Goal: Task Accomplishment & Management: Manage account settings

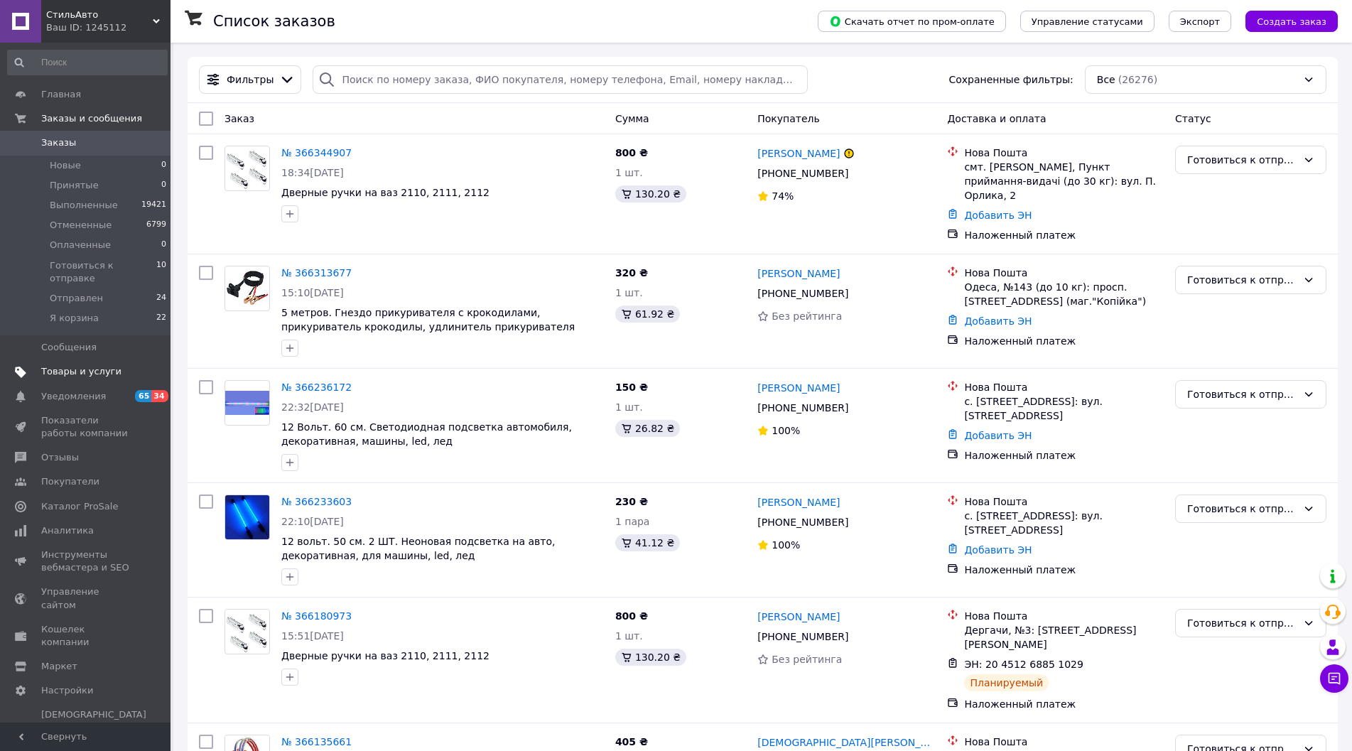
click at [96, 365] on span "Товары и услуги" at bounding box center [81, 371] width 80 height 13
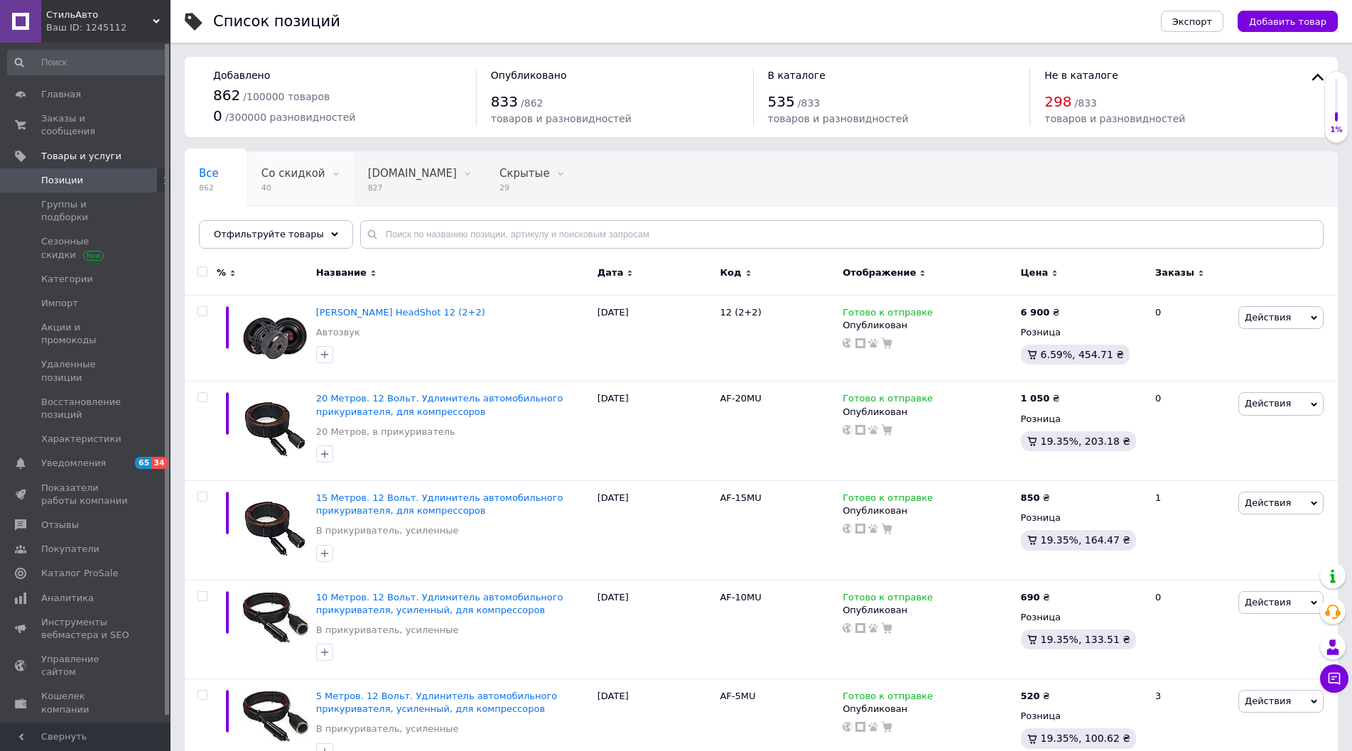
click at [292, 174] on span "Со скидкой" at bounding box center [293, 173] width 64 height 13
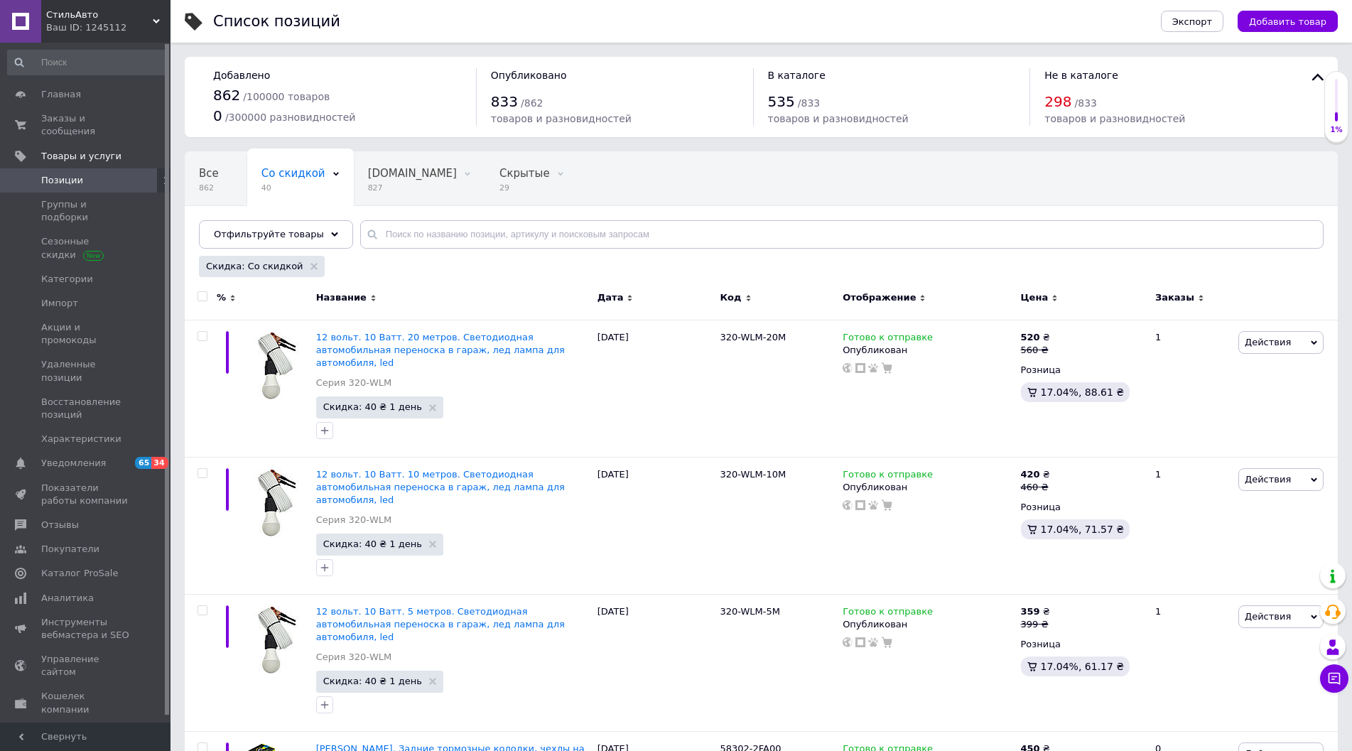
click at [205, 295] on input "checkbox" at bounding box center [201, 296] width 9 height 9
checkbox input "true"
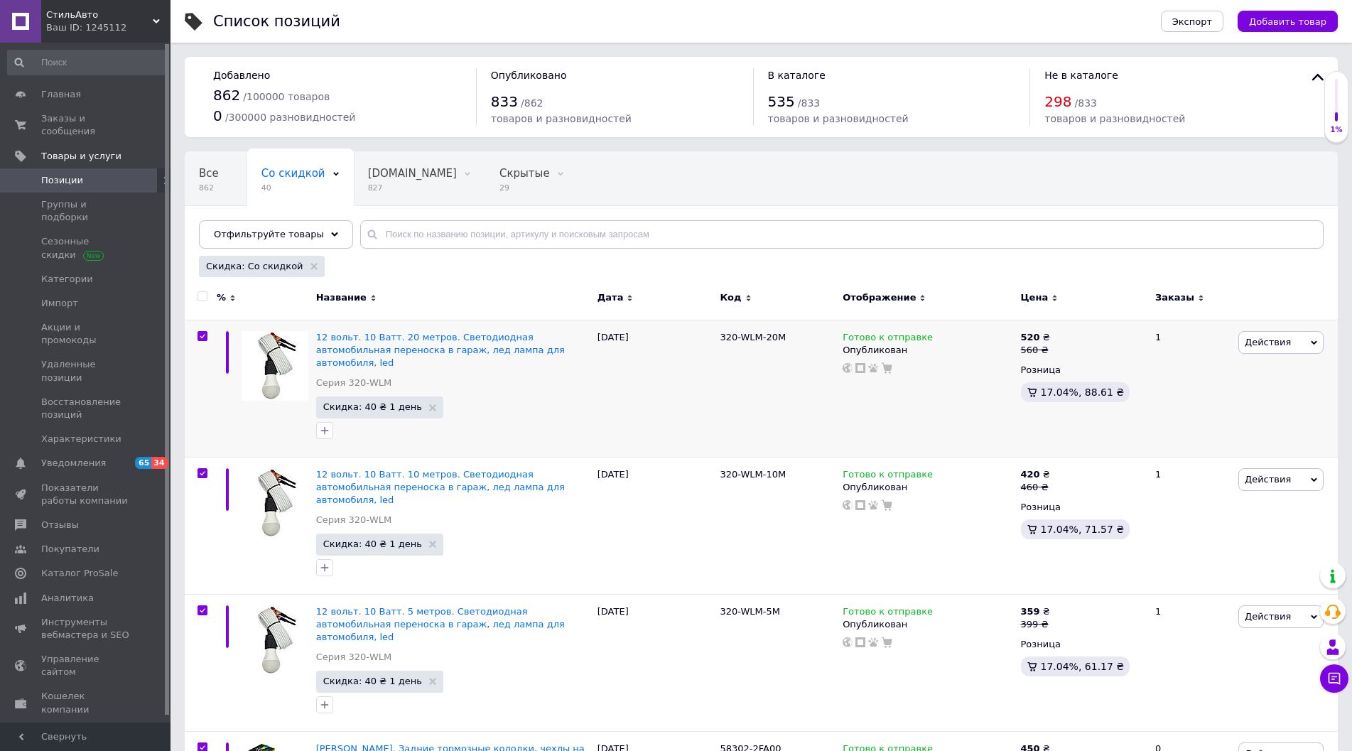
checkbox input "true"
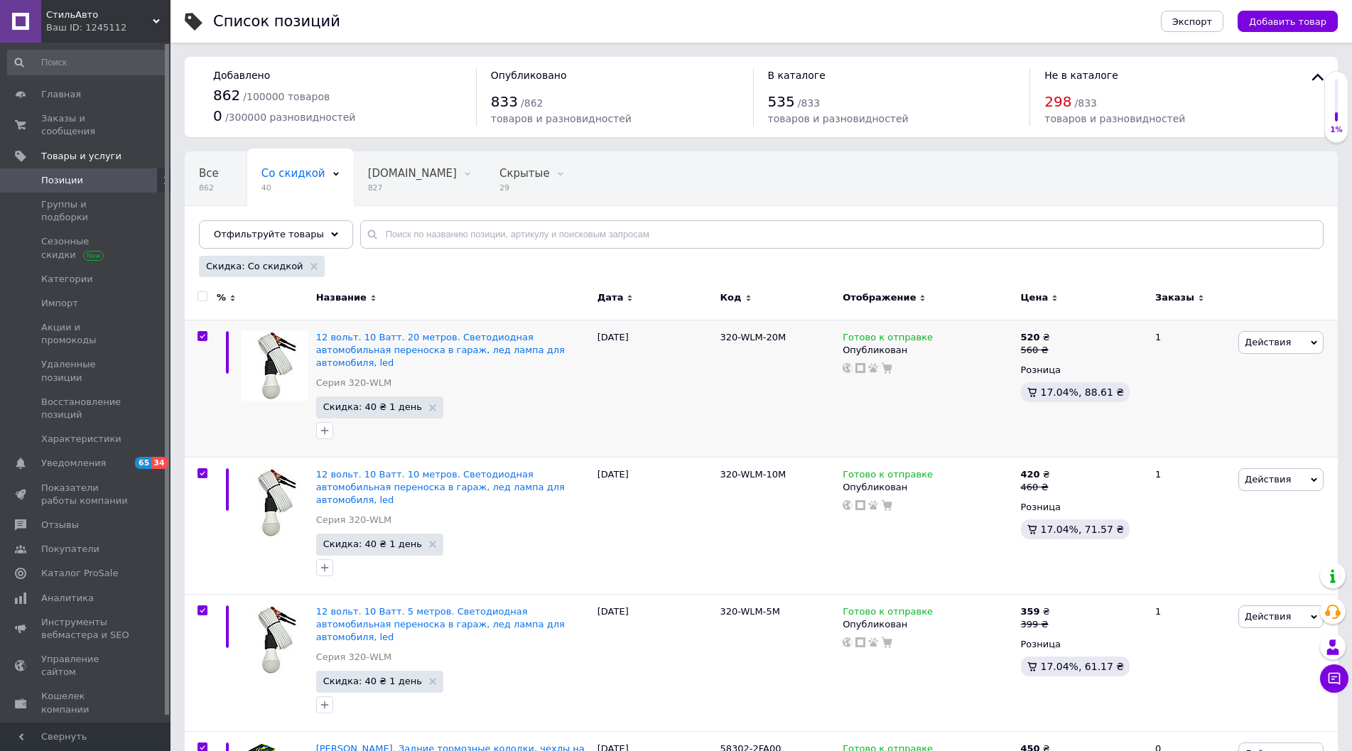
checkbox input "true"
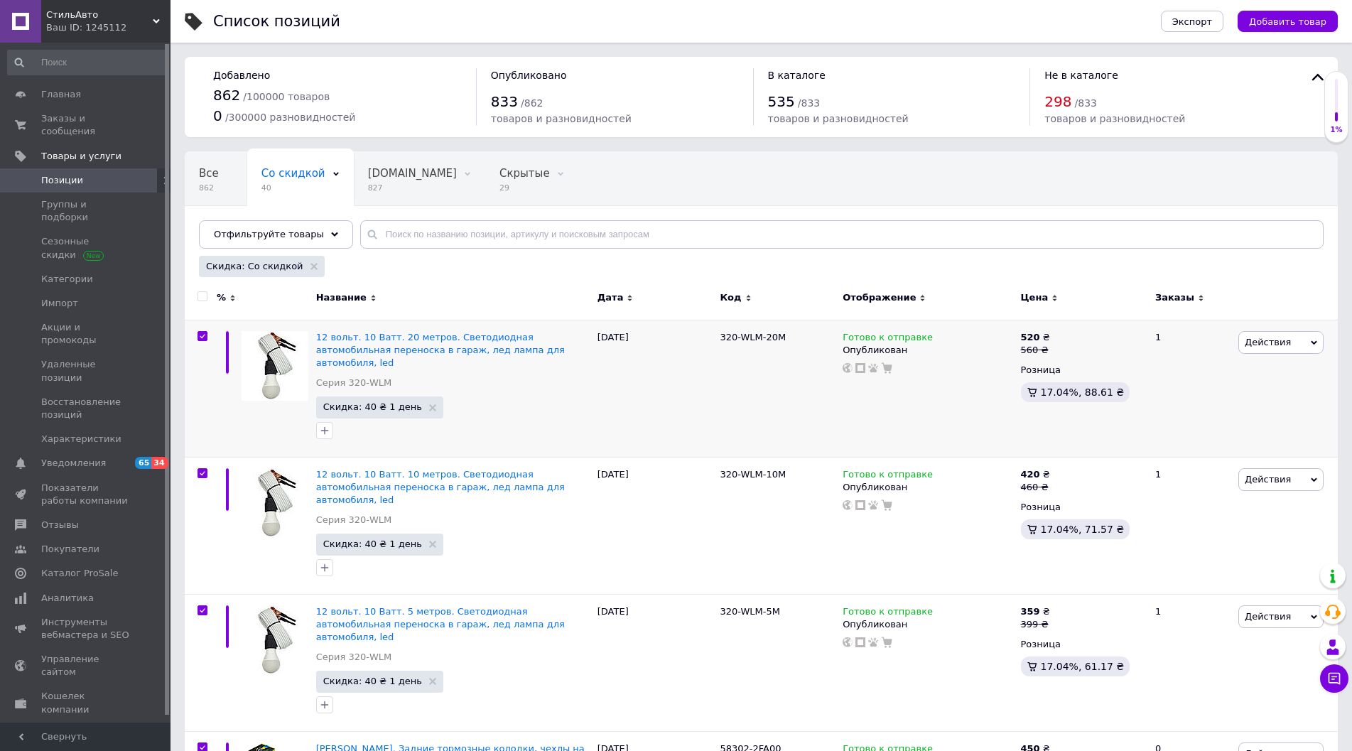
checkbox input "true"
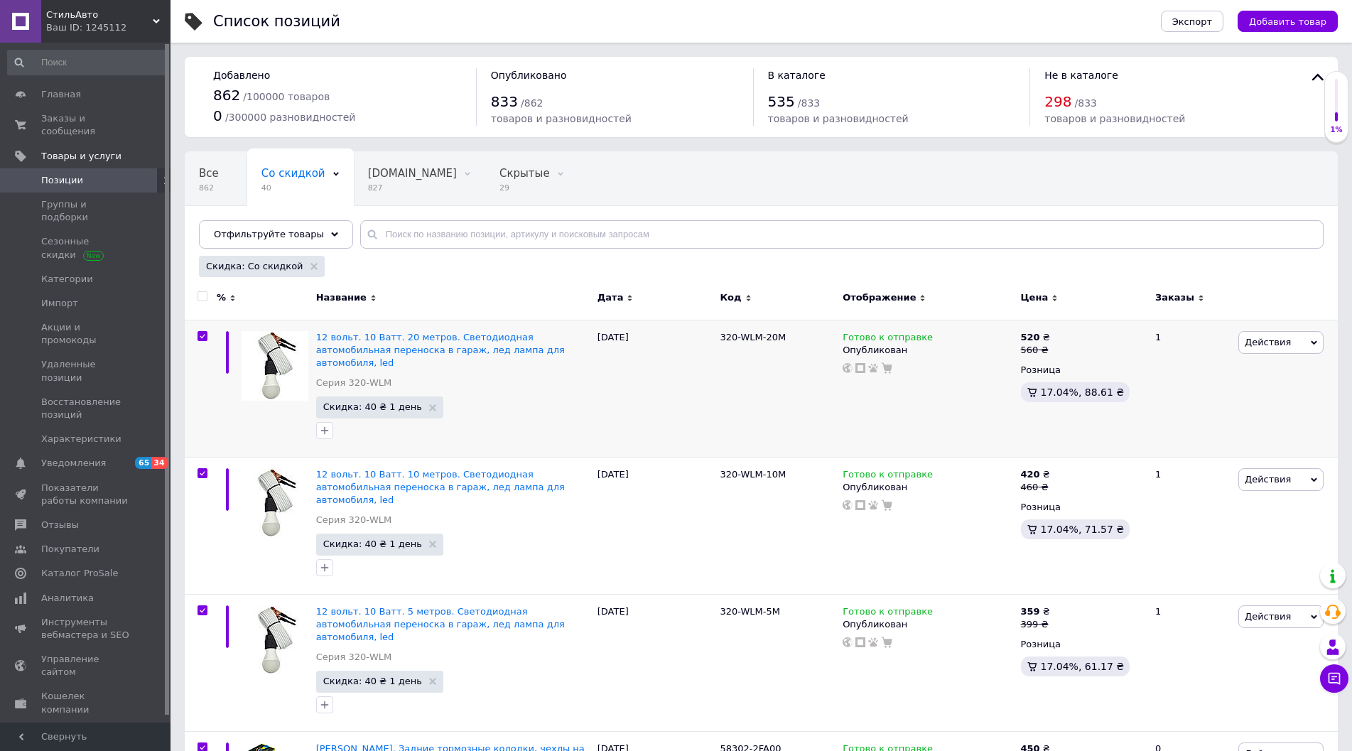
checkbox input "true"
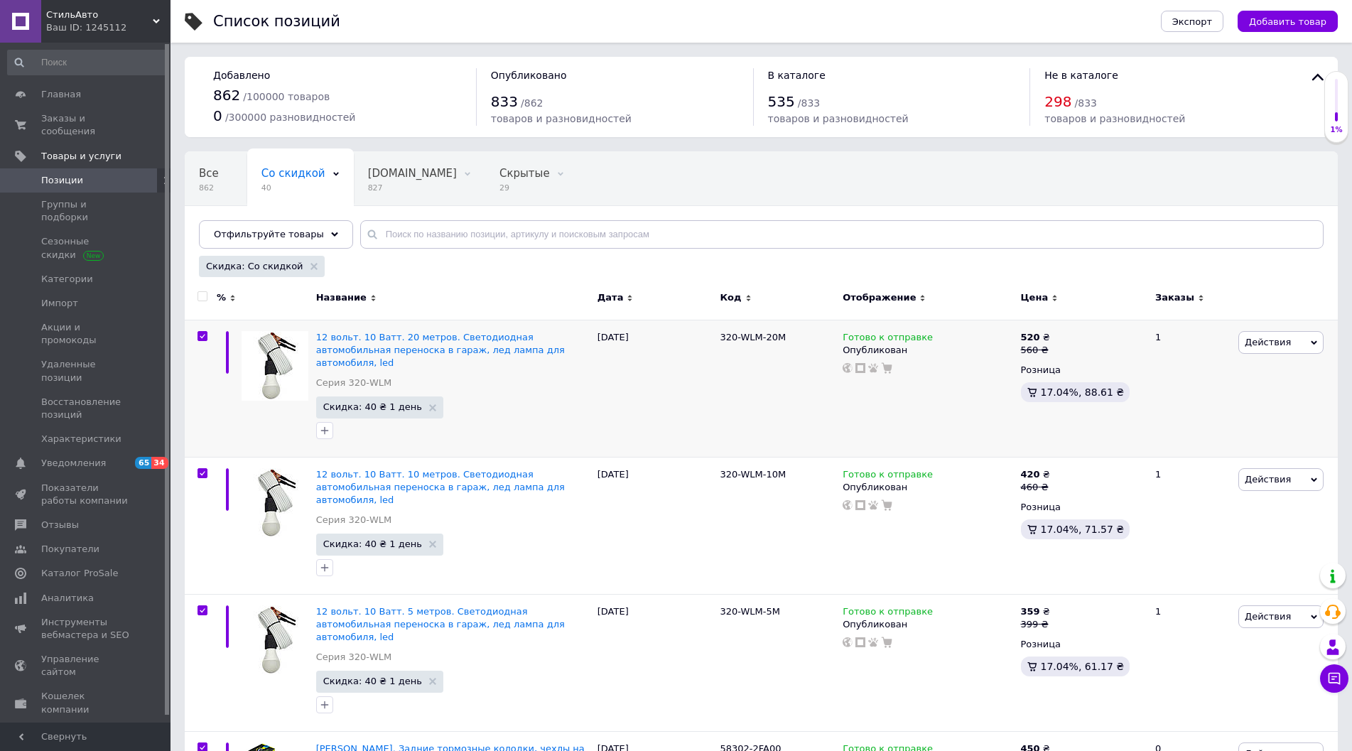
checkbox input "true"
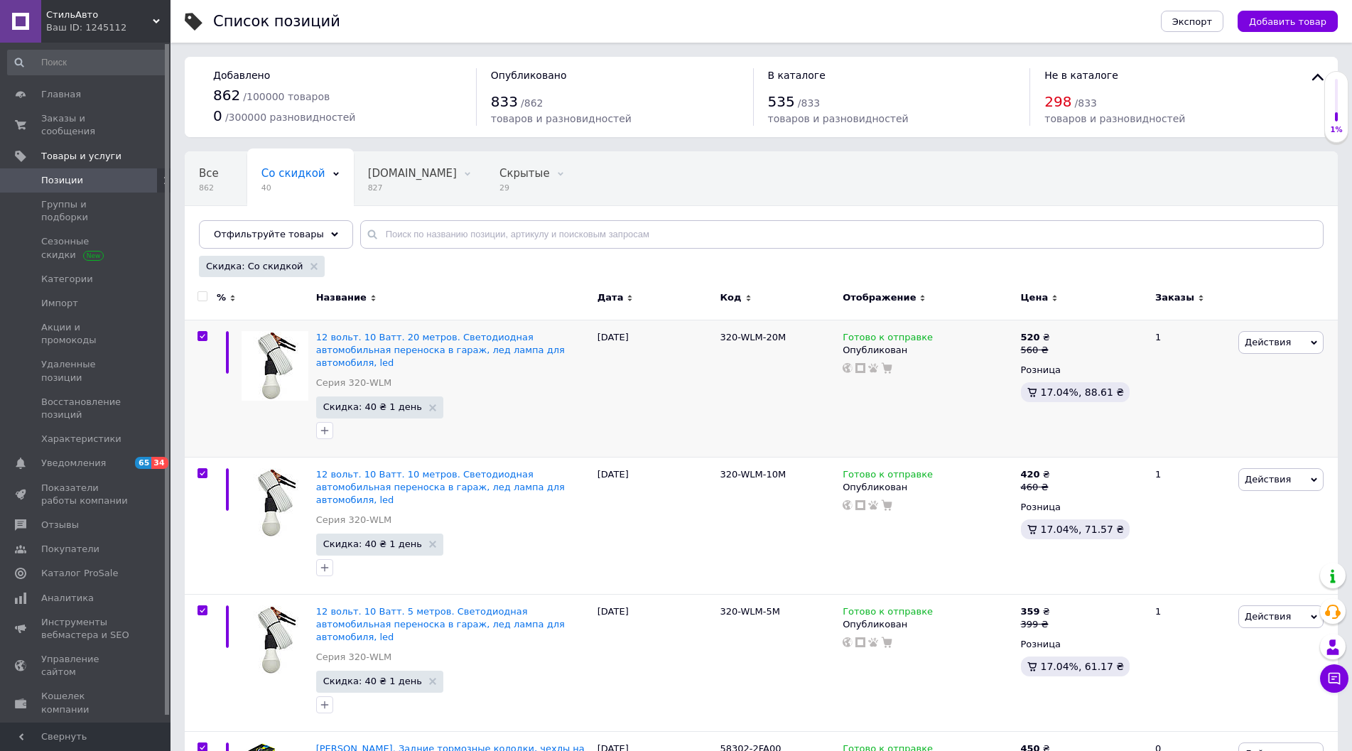
checkbox input "true"
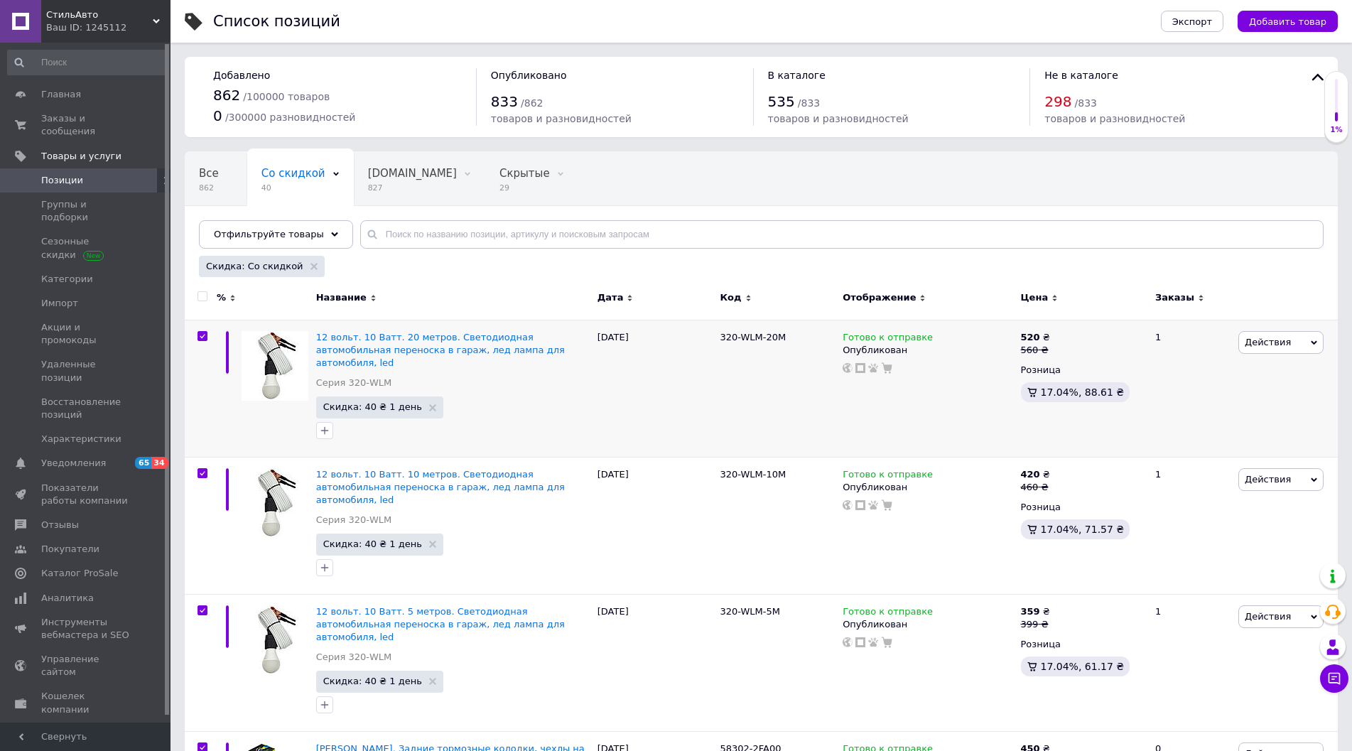
checkbox input "true"
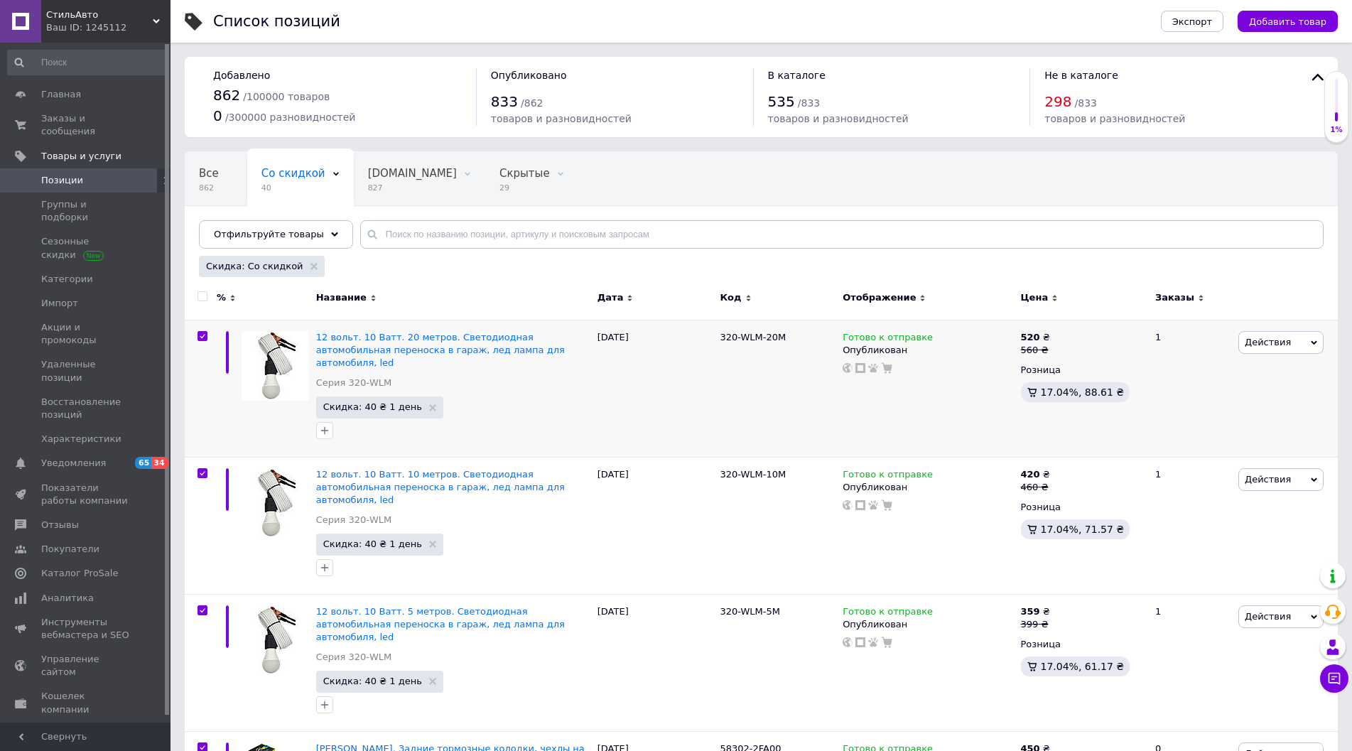
checkbox input "true"
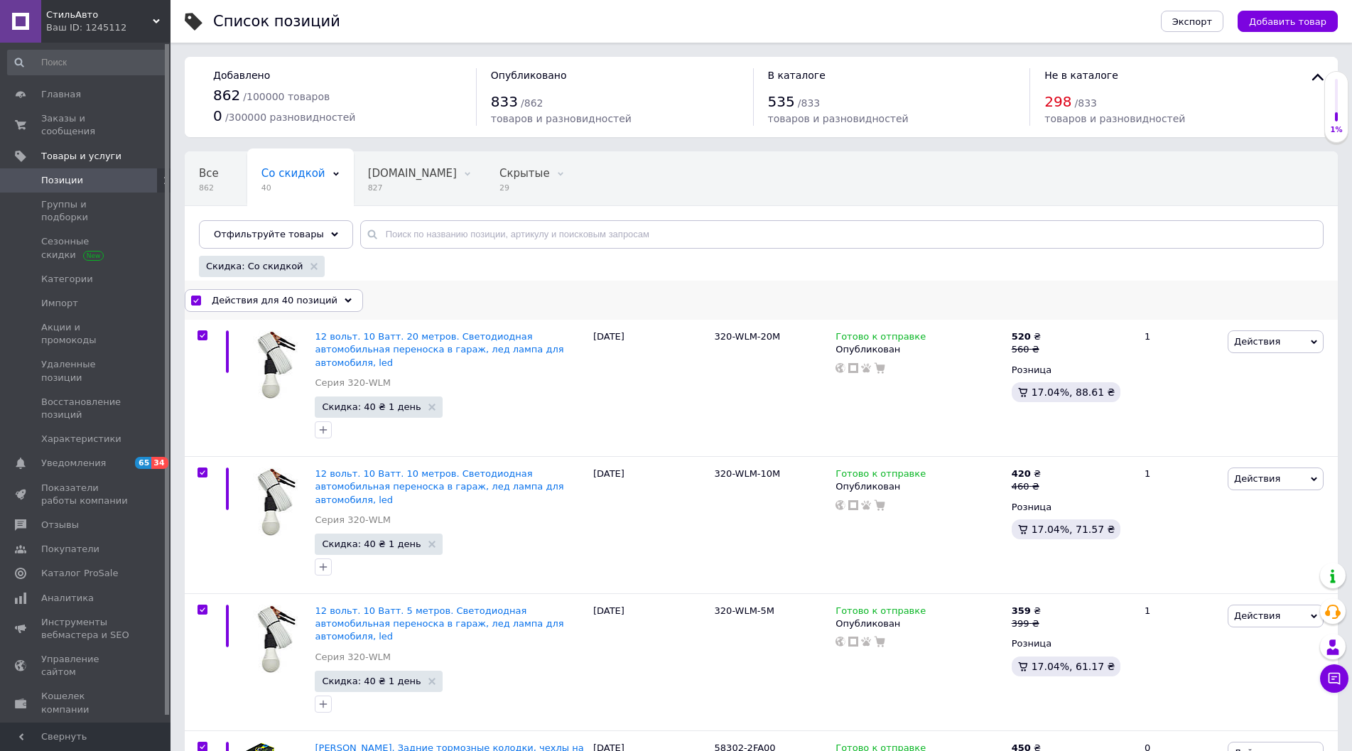
click at [337, 307] on div "Действия для 40 позиций" at bounding box center [274, 300] width 178 height 23
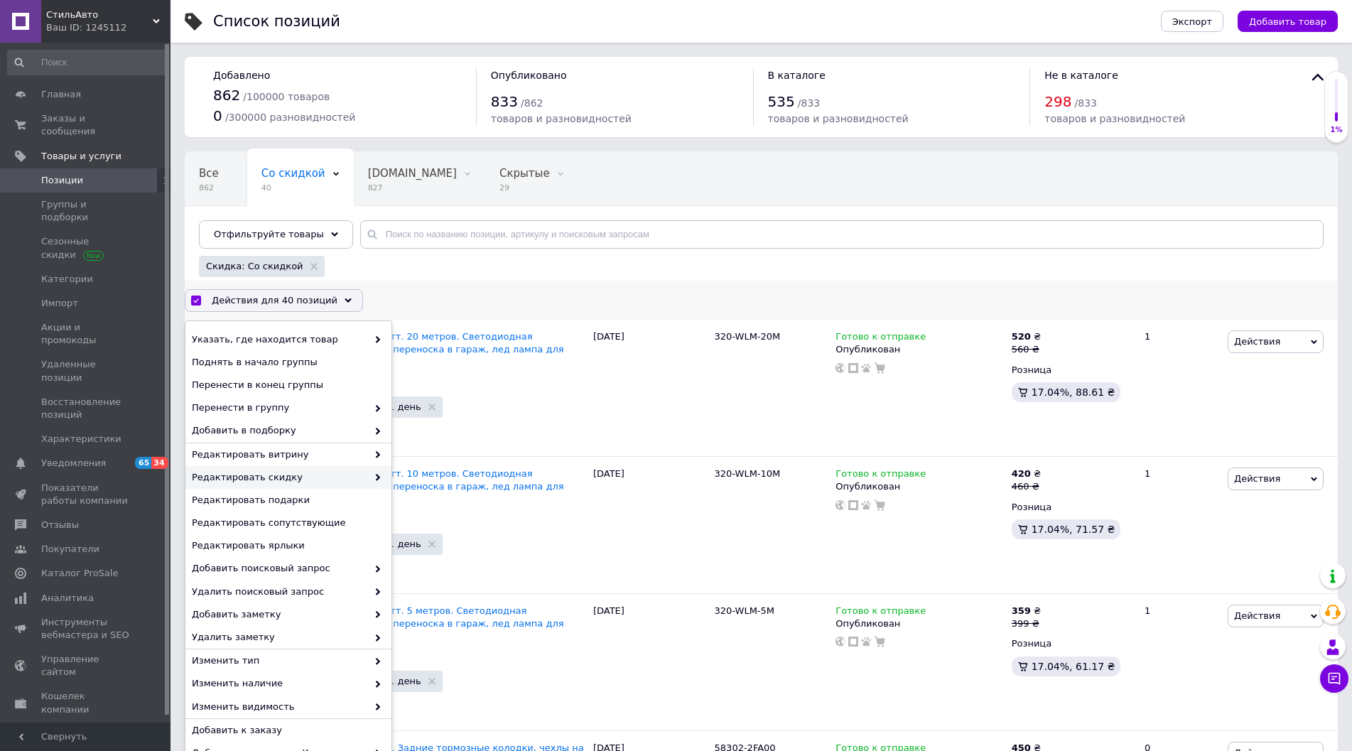
click at [287, 479] on span "Редактировать скидку" at bounding box center [279, 477] width 175 height 13
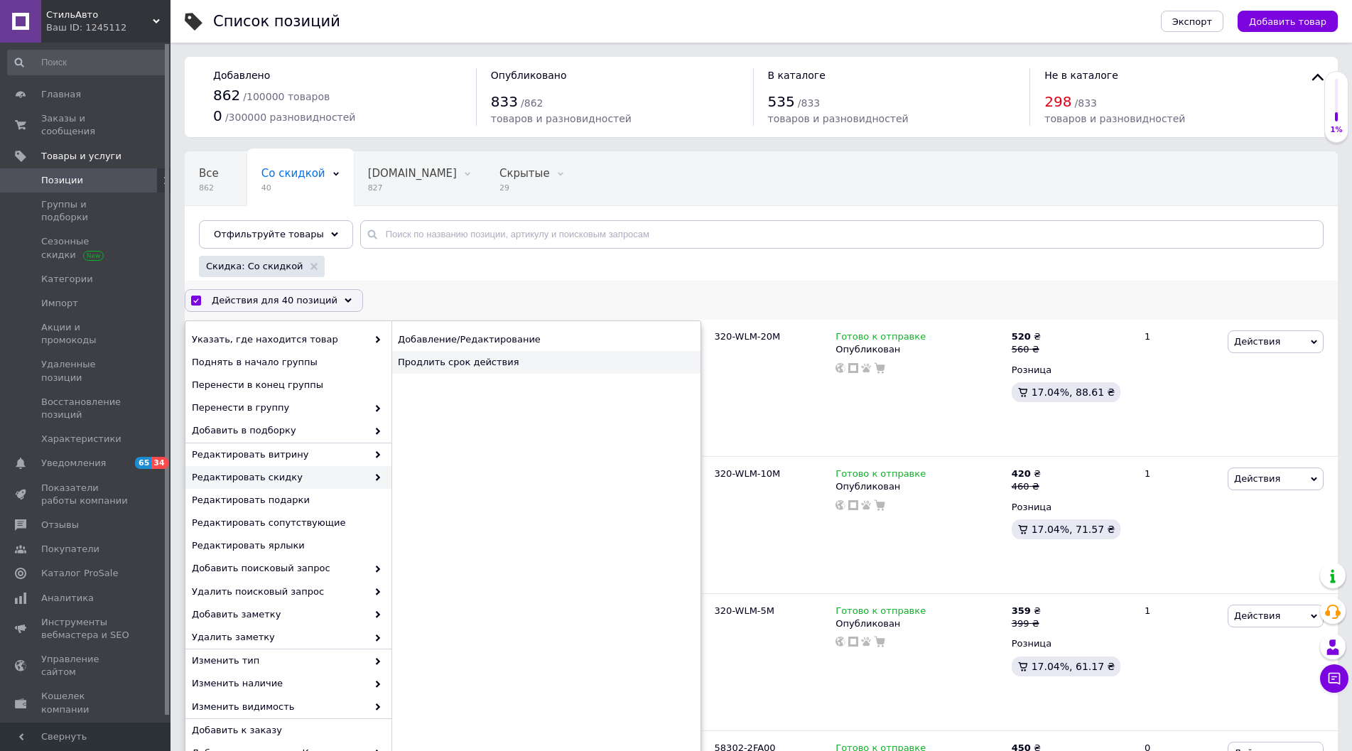
click at [443, 363] on div "Продлить срок действия" at bounding box center [545, 362] width 309 height 23
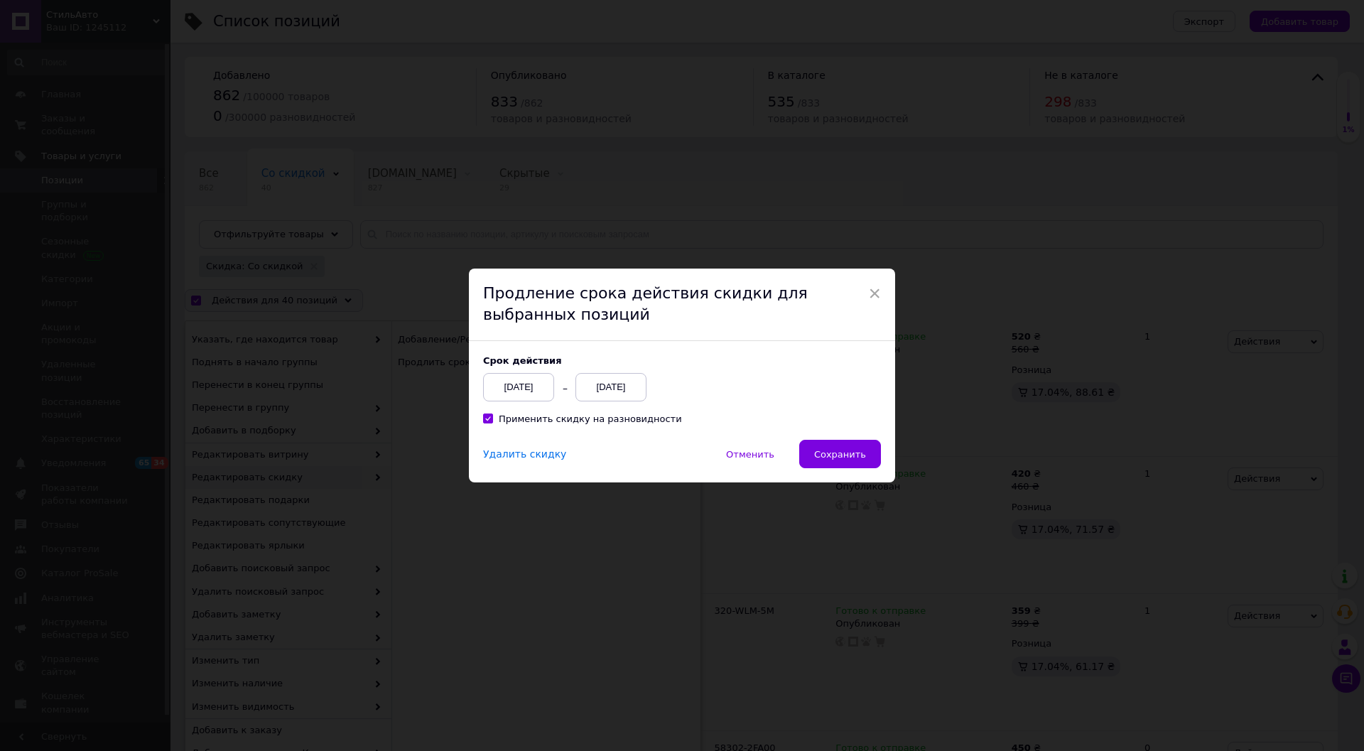
click at [487, 422] on input "Применить скидку на разновидности" at bounding box center [487, 417] width 9 height 9
checkbox input "false"
click at [593, 393] on div "[DATE]" at bounding box center [610, 387] width 71 height 28
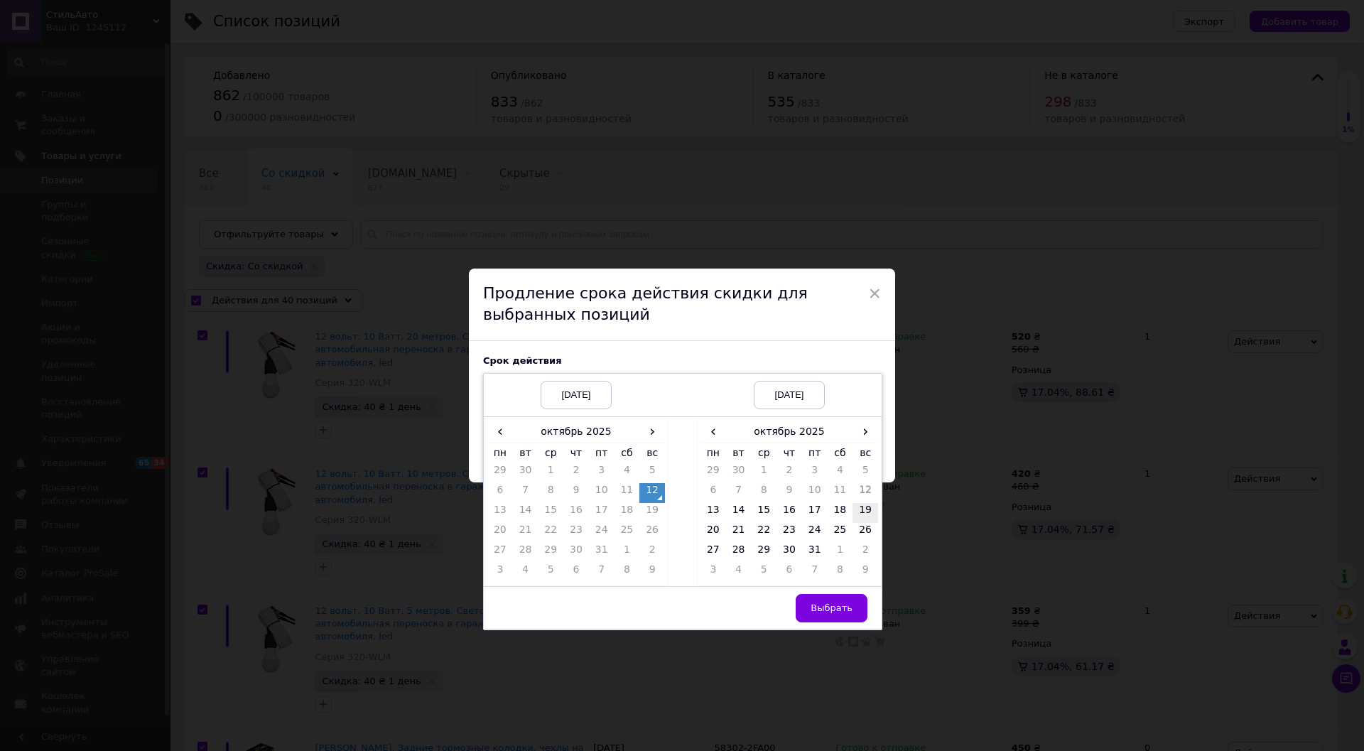
click at [863, 511] on td "19" at bounding box center [865, 513] width 26 height 20
click at [825, 611] on span "Выбрать" at bounding box center [831, 607] width 42 height 11
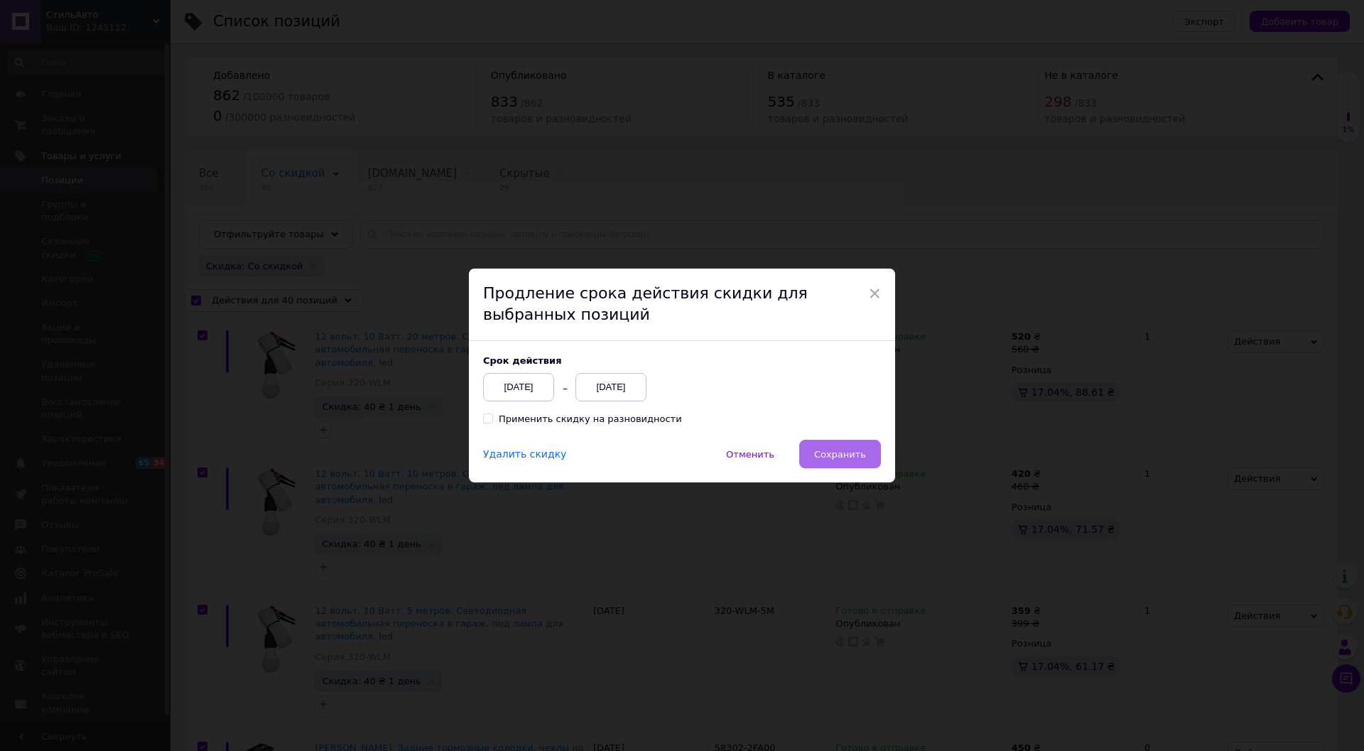
click at [825, 452] on span "Сохранить" at bounding box center [840, 454] width 52 height 11
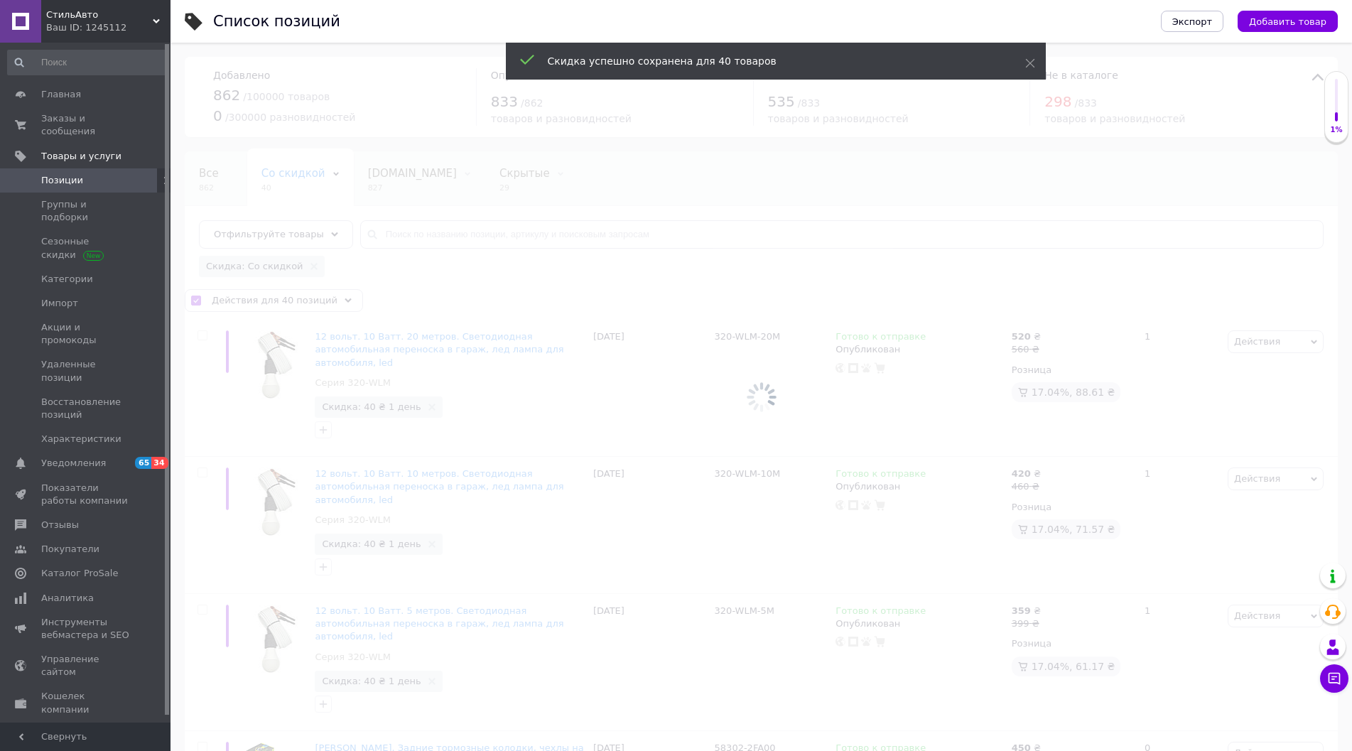
checkbox input "false"
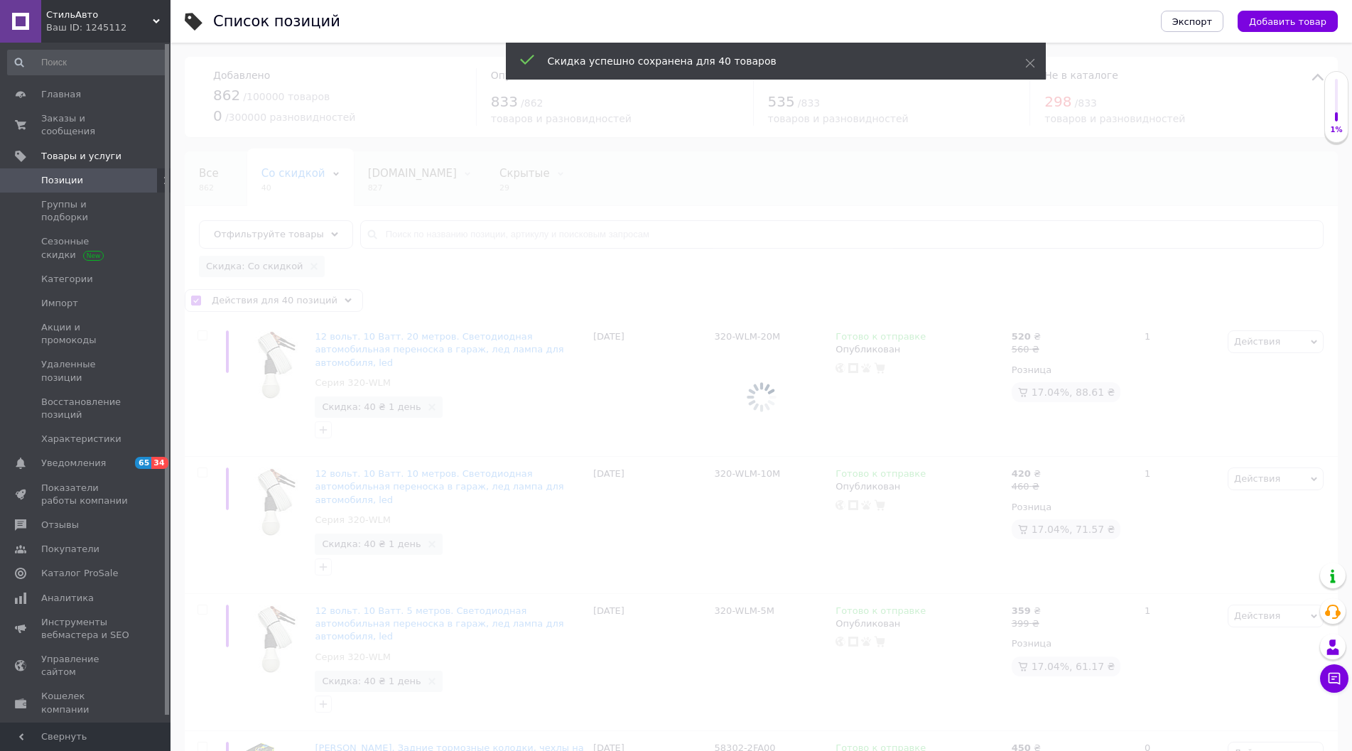
checkbox input "false"
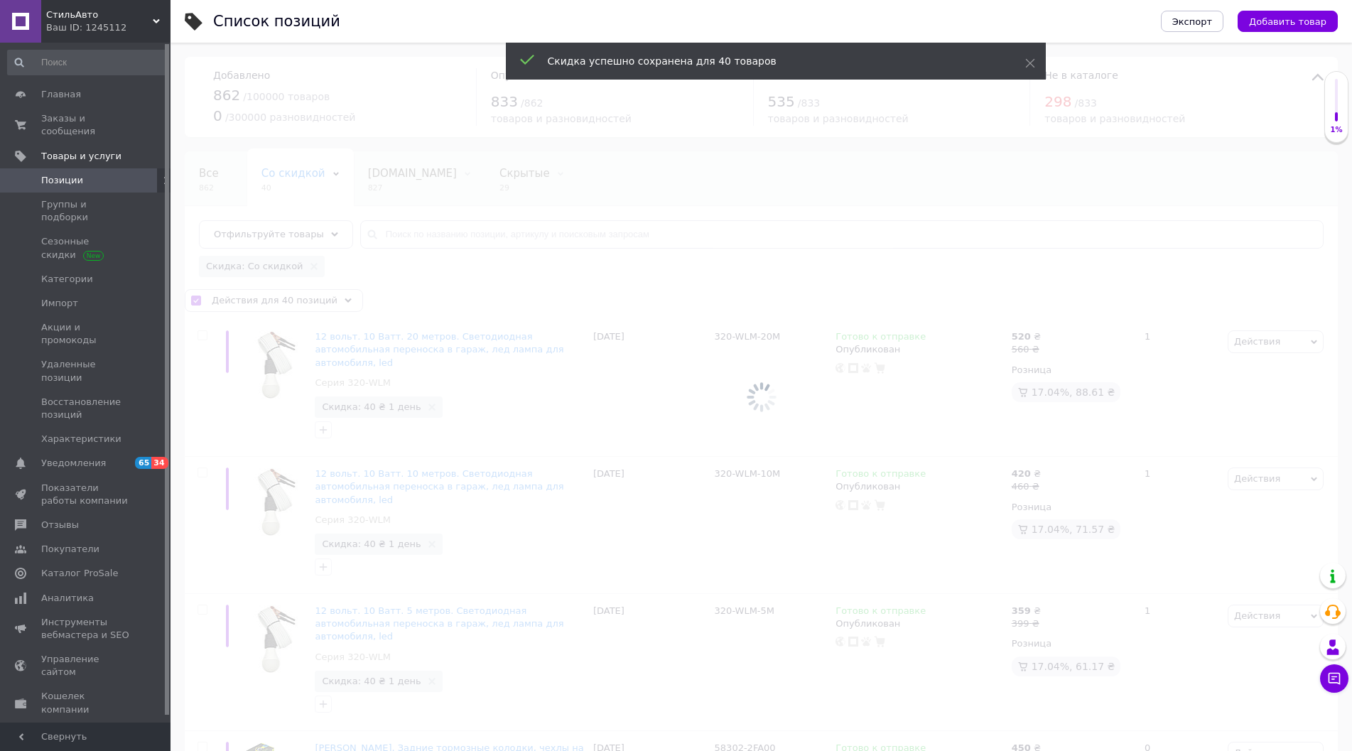
checkbox input "false"
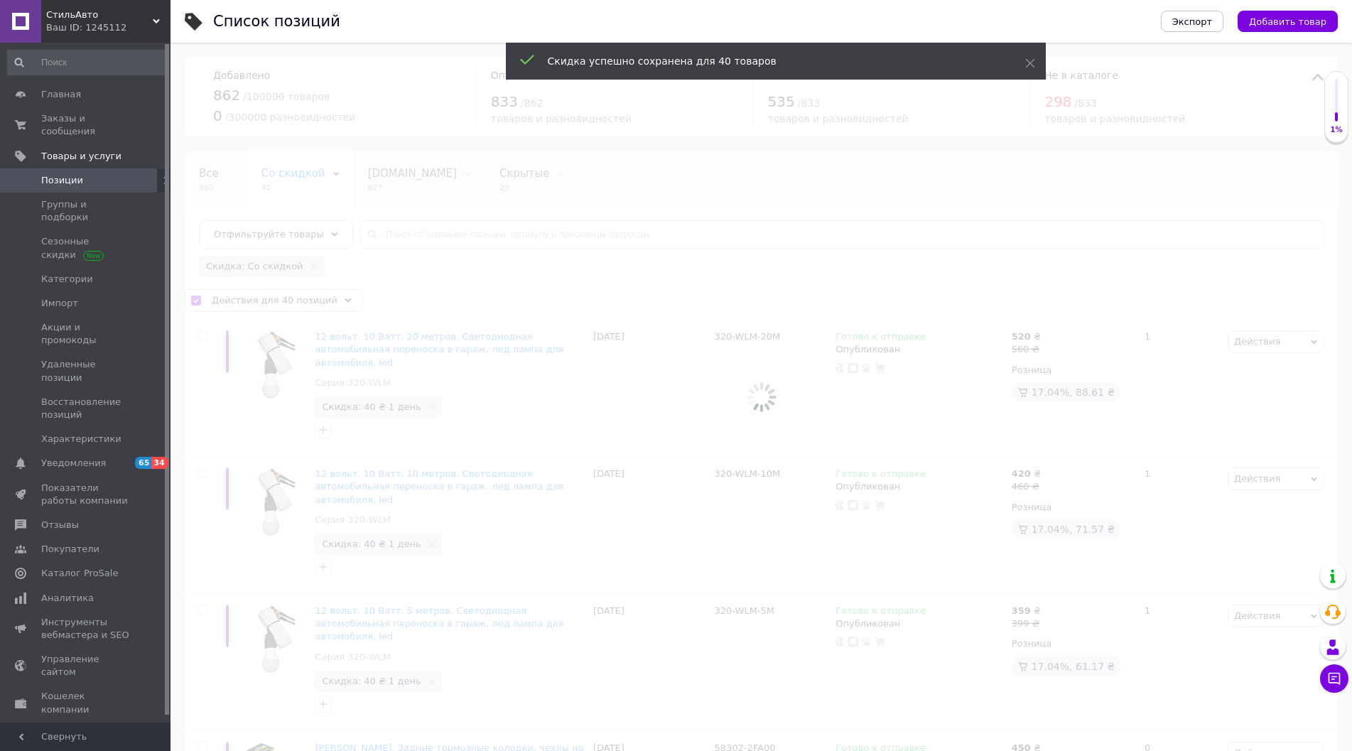
checkbox input "false"
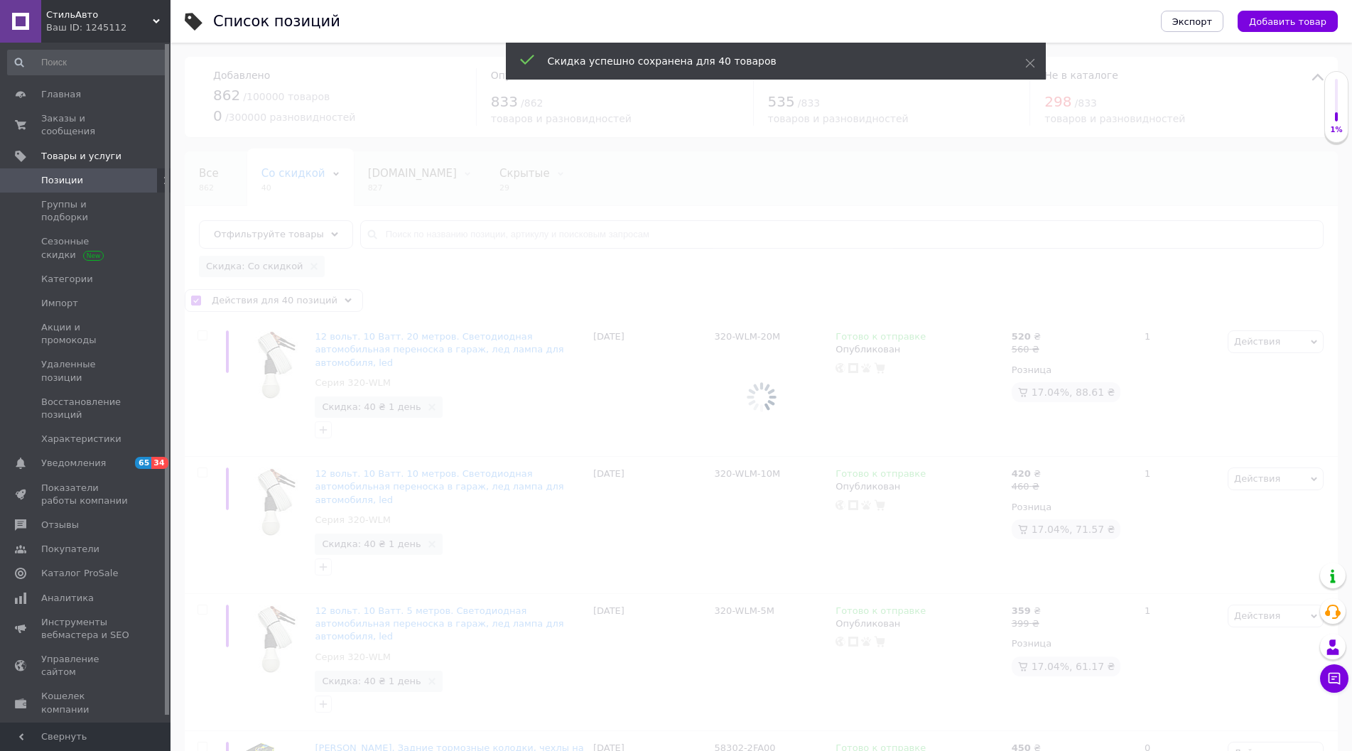
checkbox input "false"
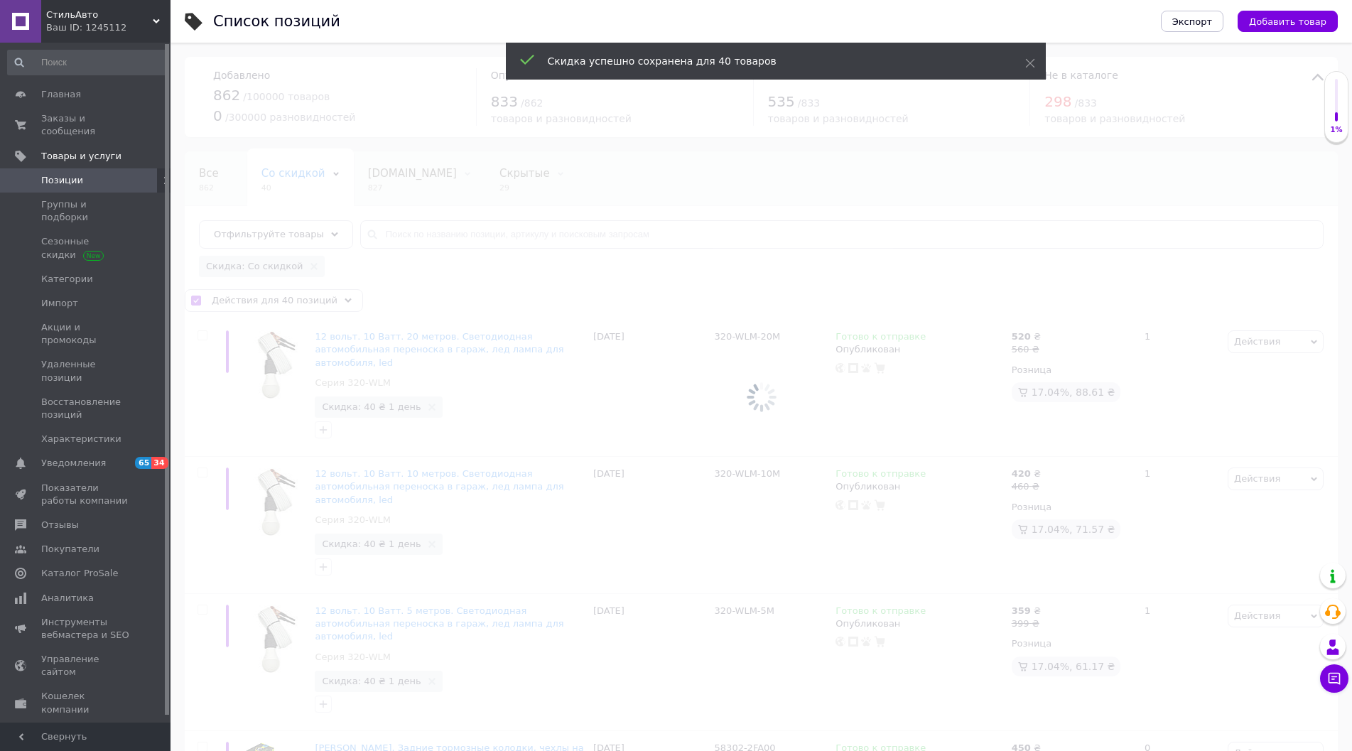
checkbox input "false"
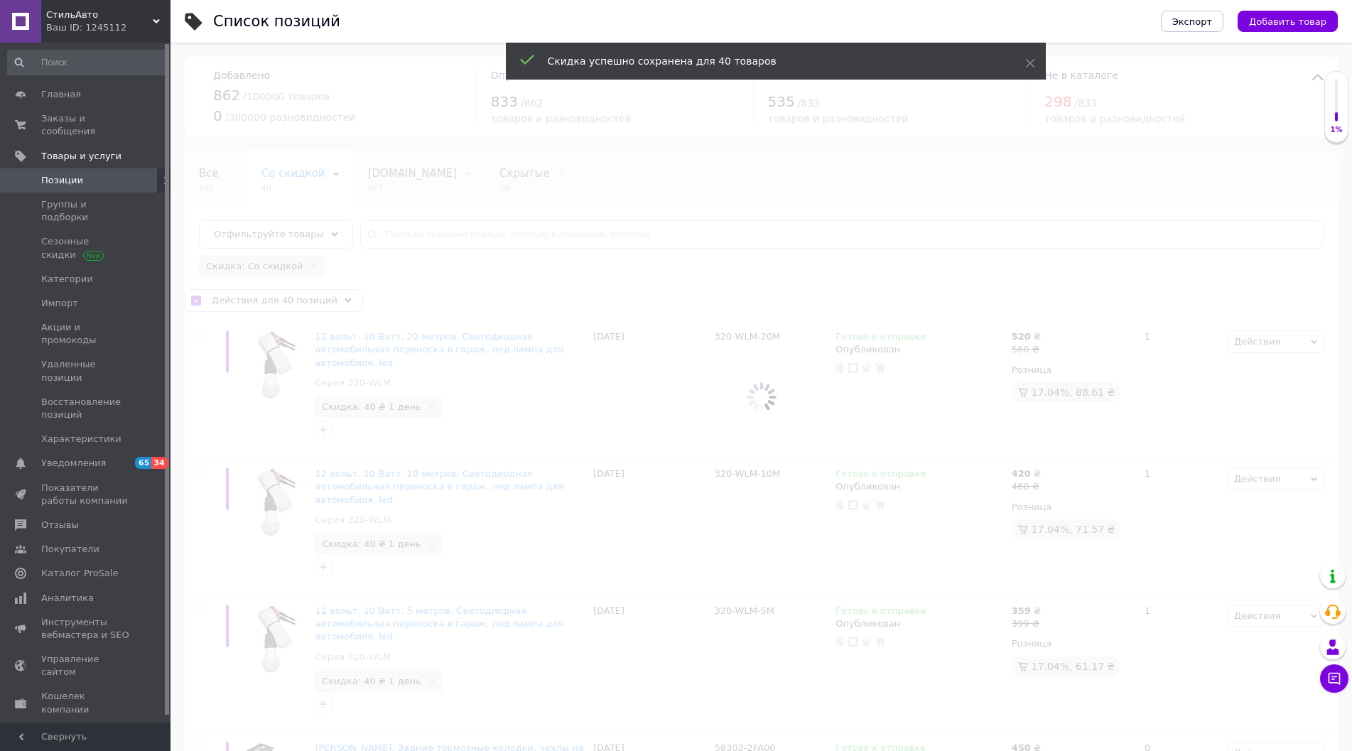
checkbox input "false"
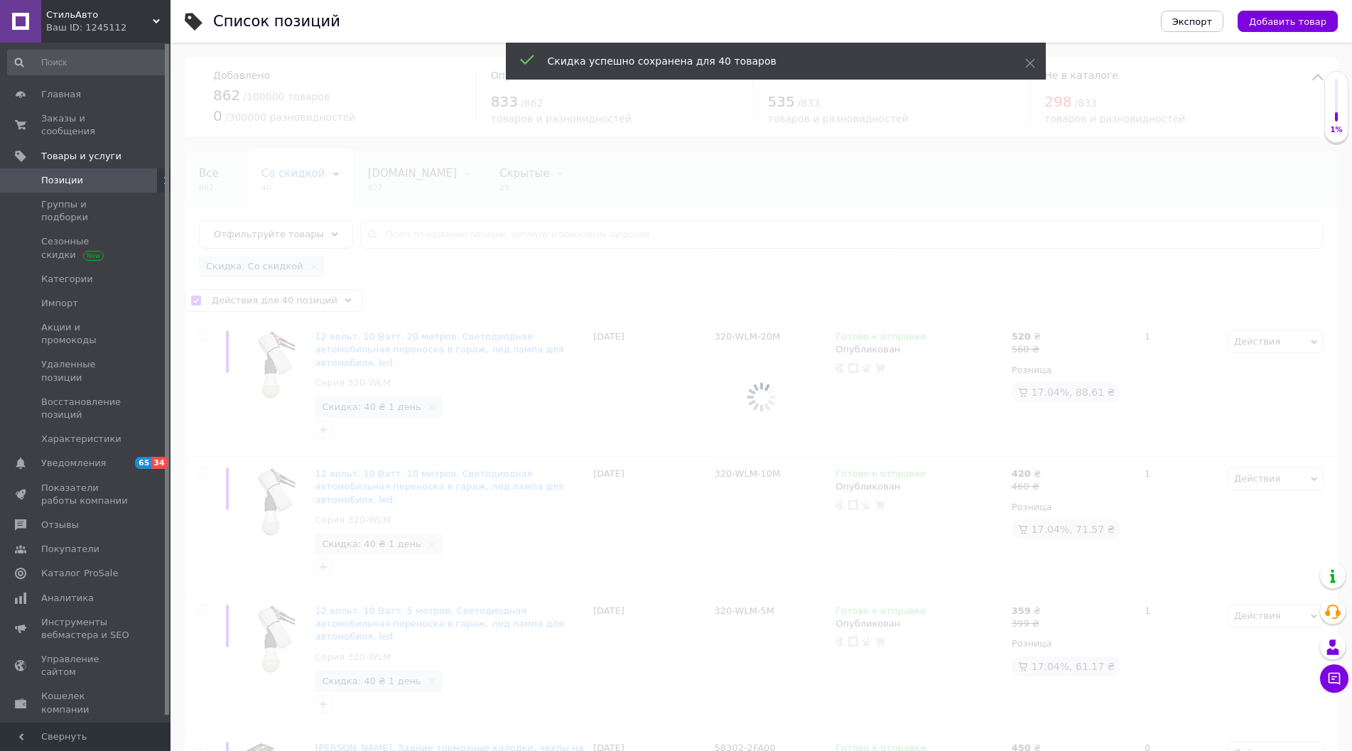
checkbox input "false"
